Goal: Check status: Check status

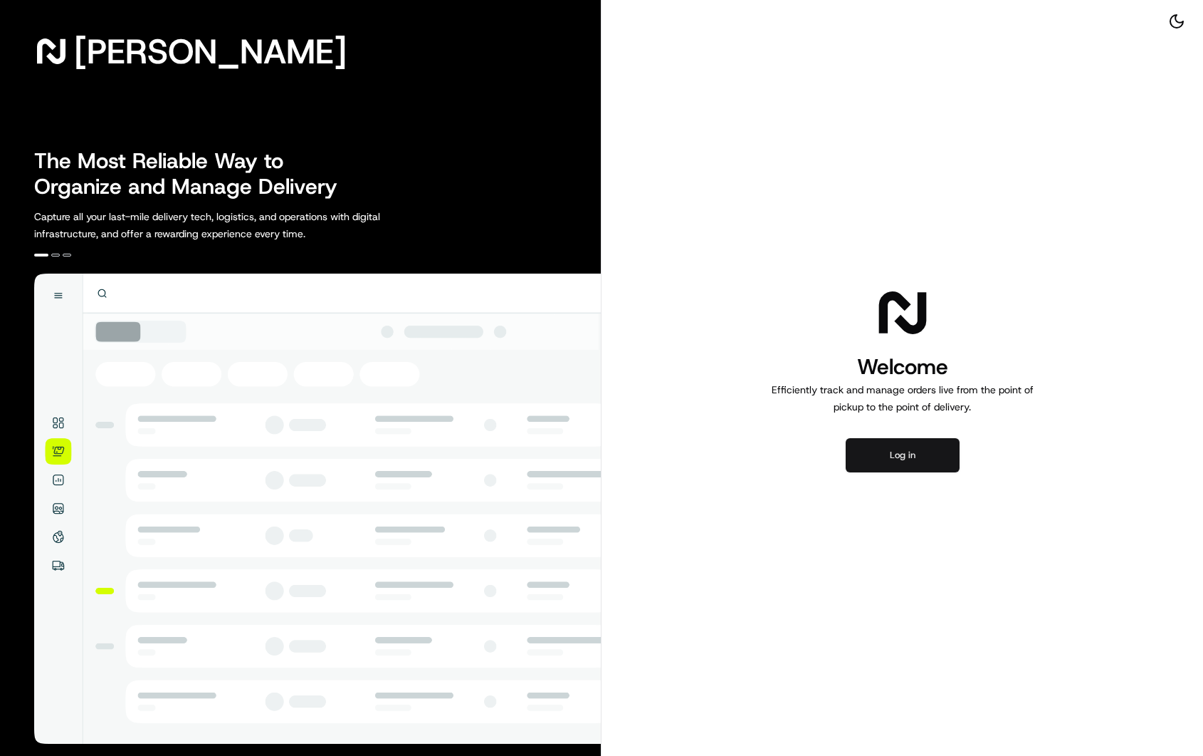
click at [906, 444] on button "Log in" at bounding box center [903, 455] width 114 height 34
